Goal: Task Accomplishment & Management: Complete application form

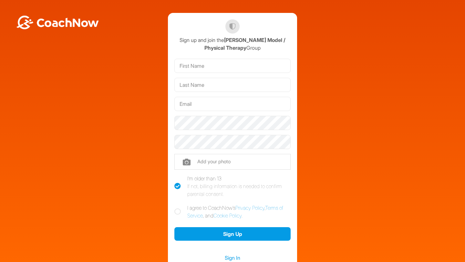
click at [226, 70] on input "text" at bounding box center [232, 66] width 116 height 14
type input "[PERSON_NAME]"
type input "Model"
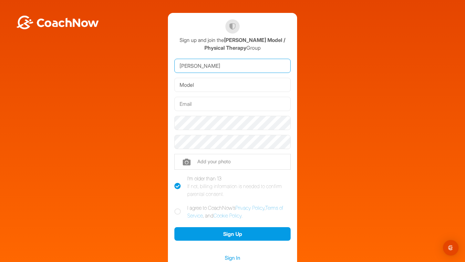
click at [226, 70] on input "[PERSON_NAME]" at bounding box center [232, 66] width 116 height 14
click at [249, 102] on input "text" at bounding box center [232, 104] width 116 height 14
paste input "[EMAIL_ADDRESS][DOMAIN_NAME]"
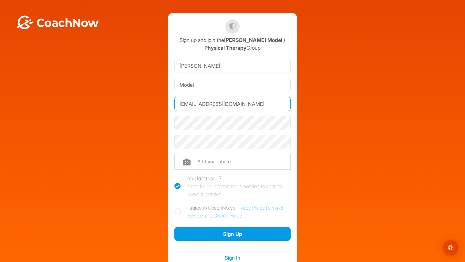
type input "[EMAIL_ADDRESS][DOMAIN_NAME]"
click at [180, 211] on icon at bounding box center [177, 212] width 6 height 6
click at [179, 208] on input "I agree to CoachNow's Privacy Policy , Terms of Service , and Cookie Policy ." at bounding box center [176, 206] width 4 height 4
checkbox input "true"
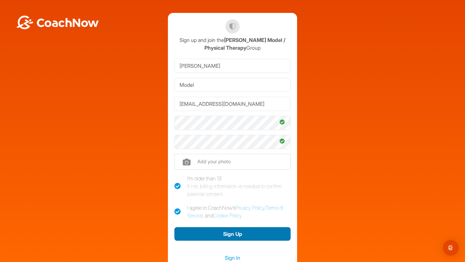
click at [201, 232] on button "Sign Up" at bounding box center [232, 234] width 116 height 14
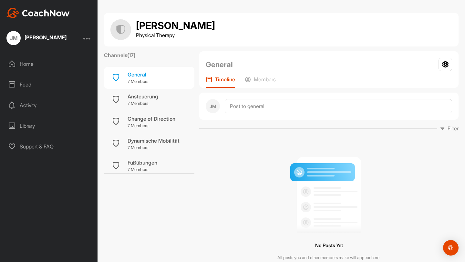
click at [64, 69] on div "Home" at bounding box center [49, 64] width 91 height 16
